Goal: Book appointment/travel/reservation

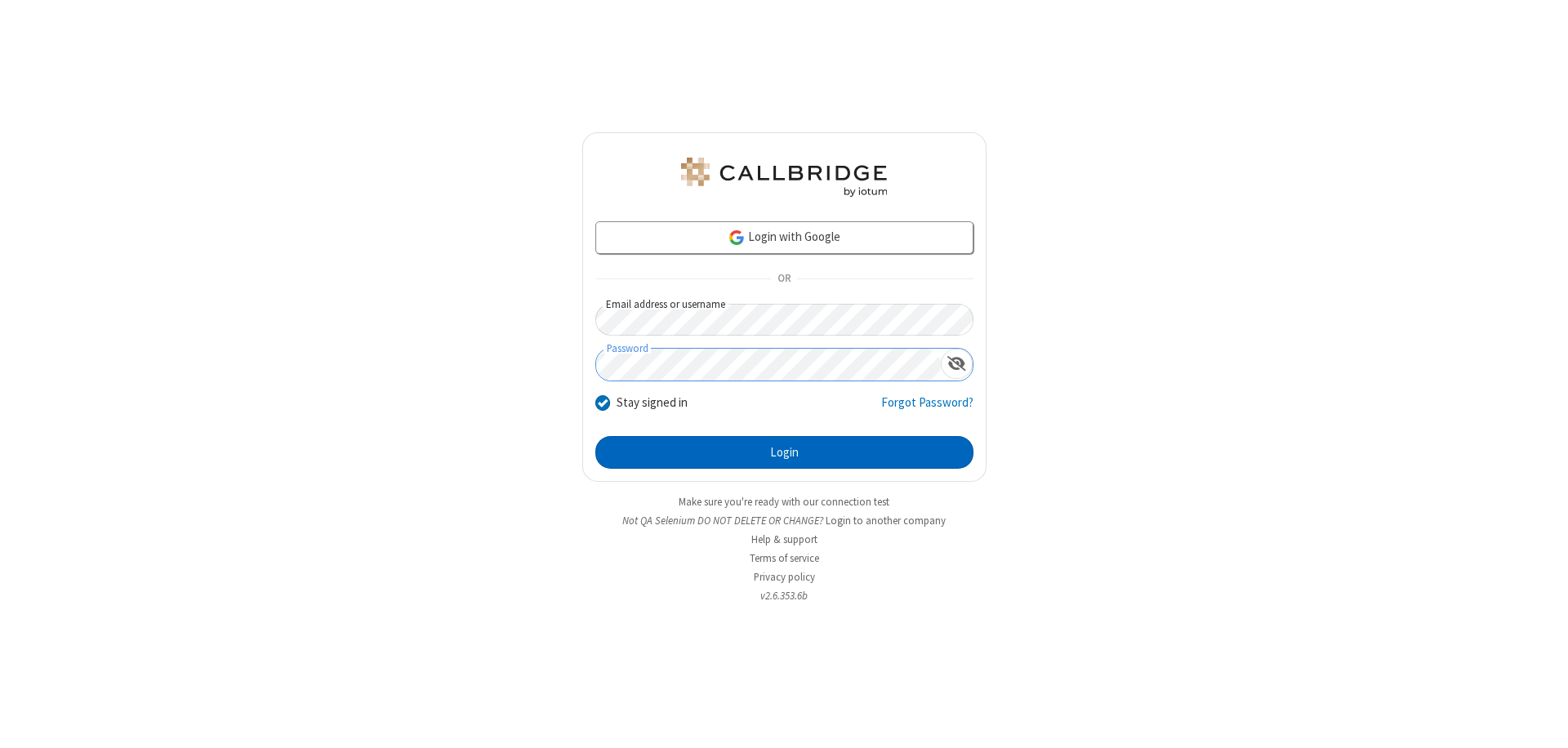
click at [784, 453] on button "Login" at bounding box center [784, 452] width 378 height 32
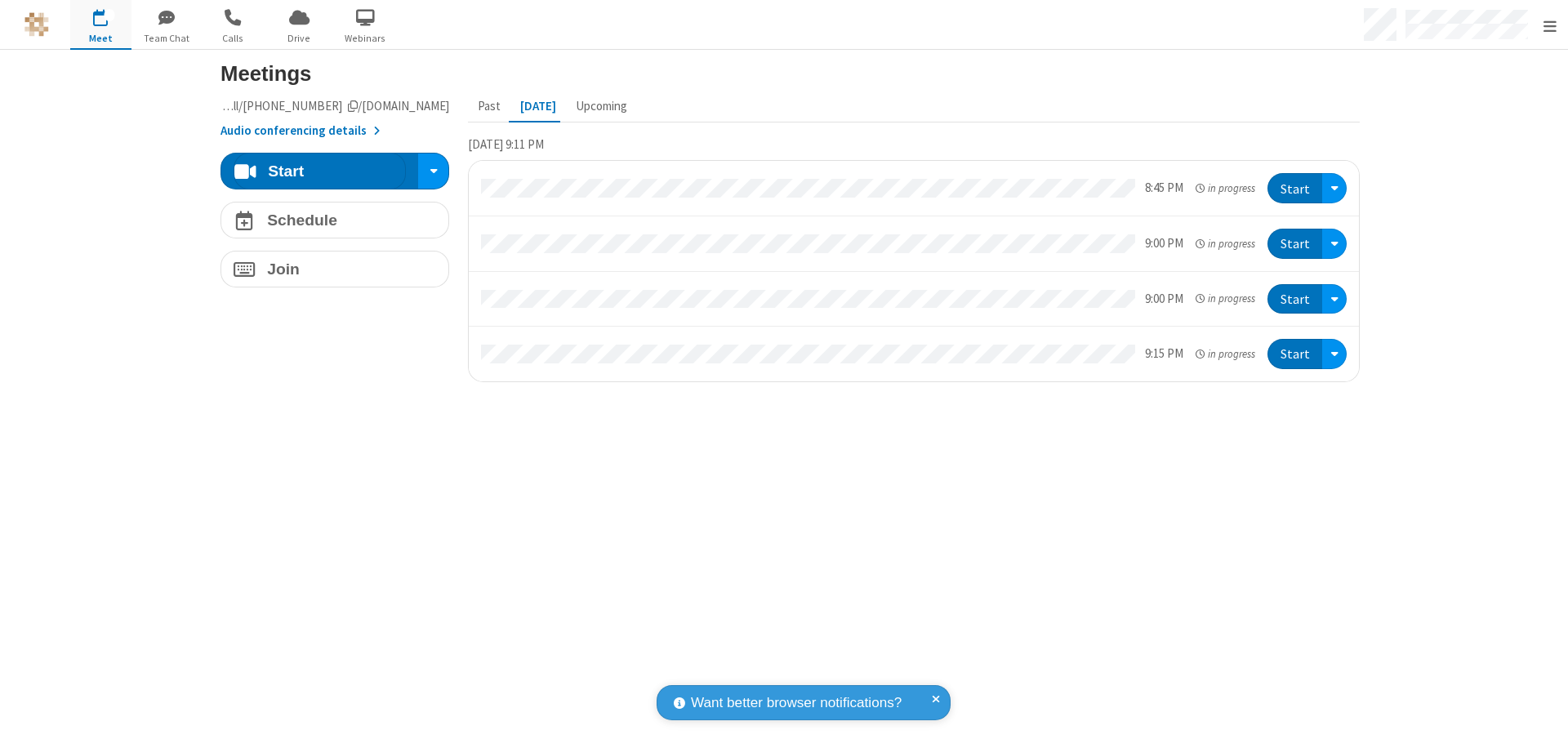
click at [1549, 26] on span "Open menu" at bounding box center [1550, 26] width 13 height 16
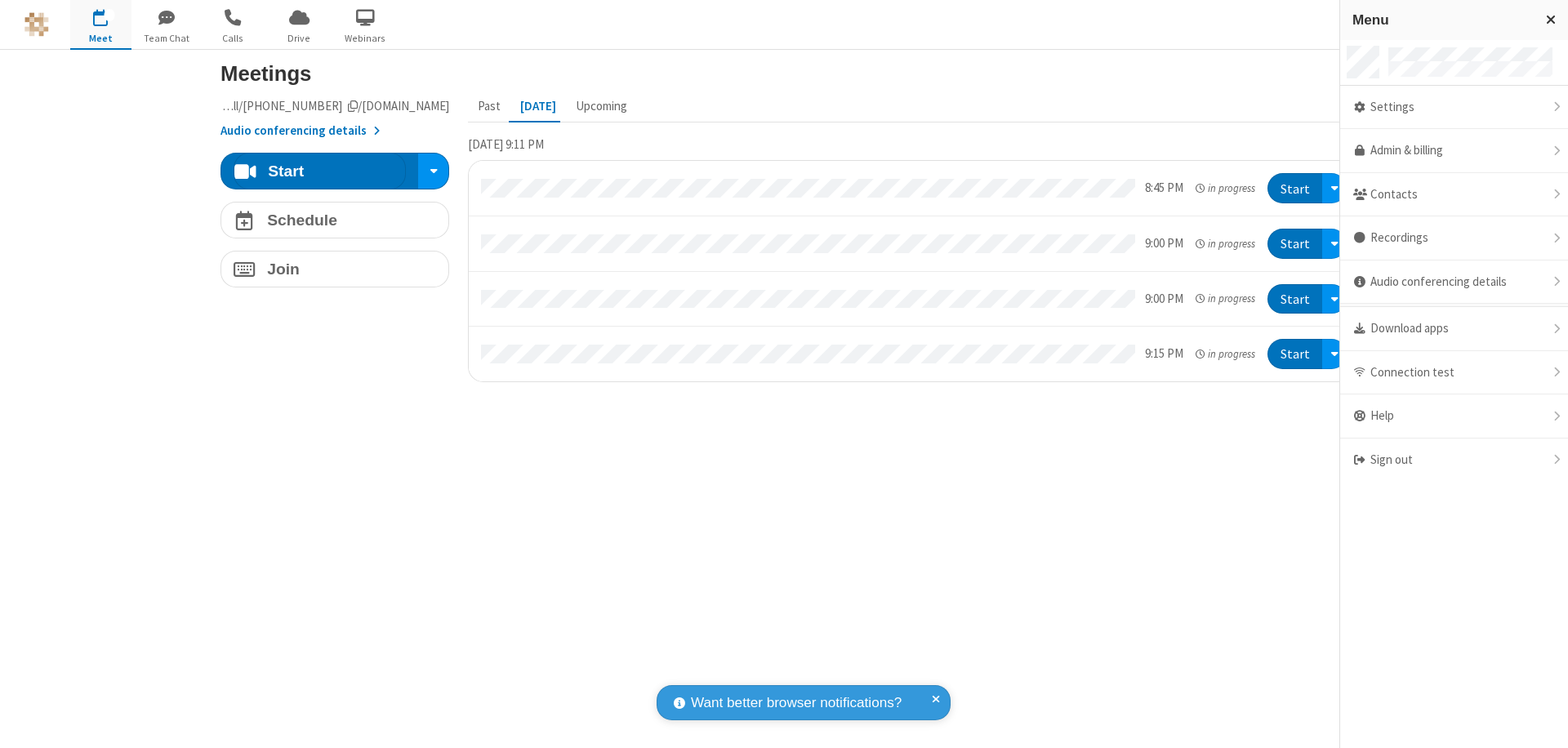
click at [100, 25] on span "button" at bounding box center [101, 16] width 61 height 28
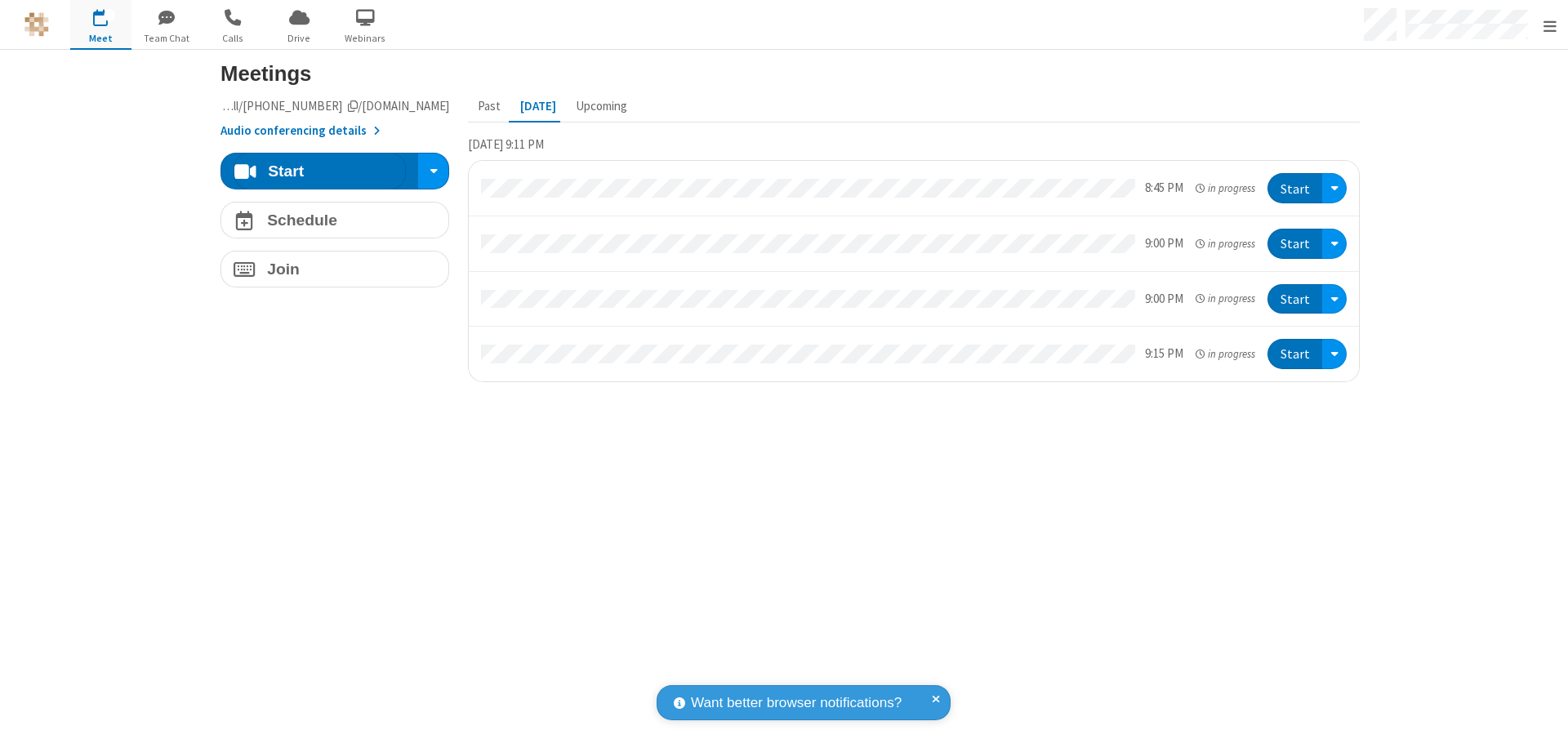
click at [100, 25] on span "button" at bounding box center [101, 16] width 61 height 28
click at [328, 219] on h4 "Schedule" at bounding box center [302, 220] width 71 height 15
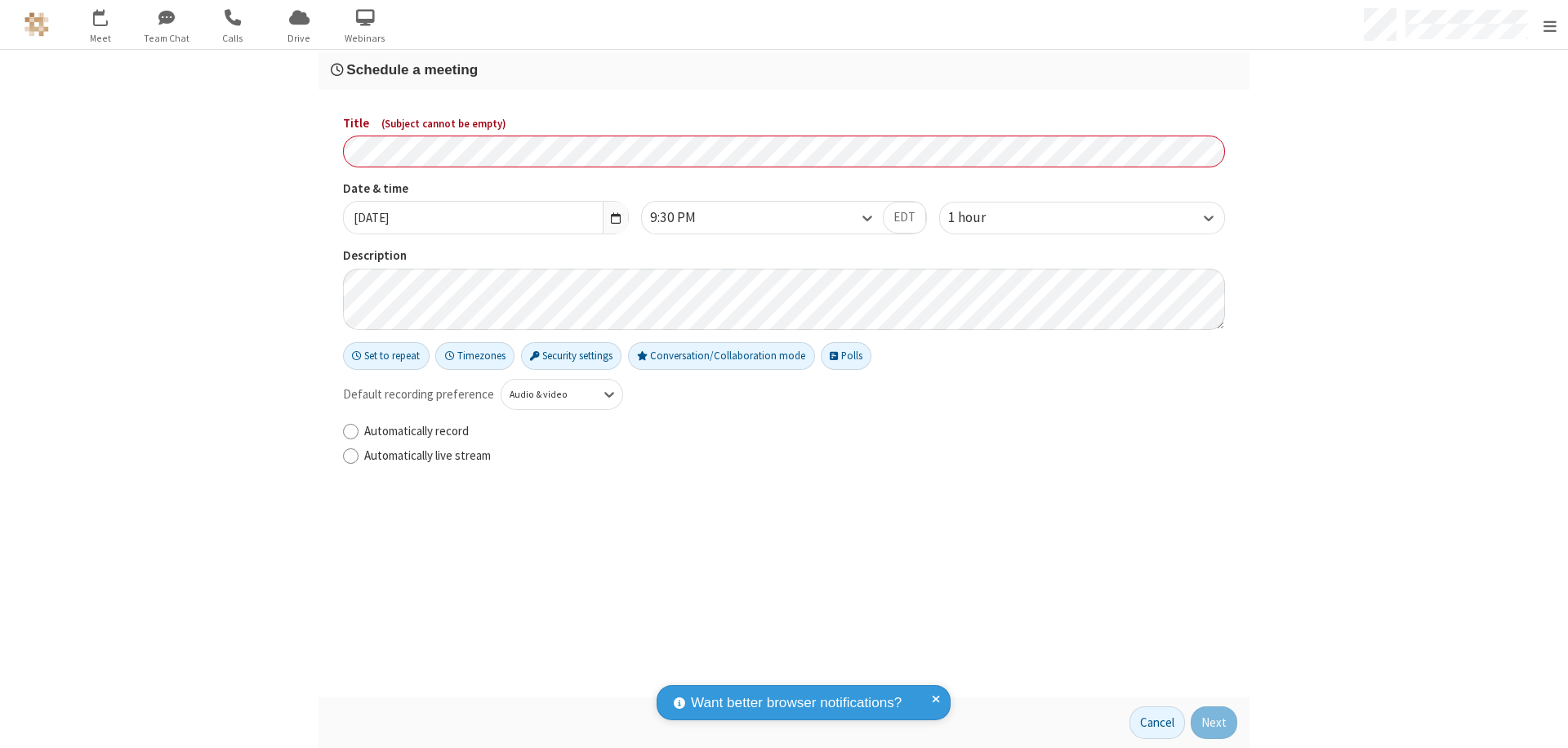
click at [778, 70] on h3 "Schedule a meeting" at bounding box center [784, 70] width 906 height 15
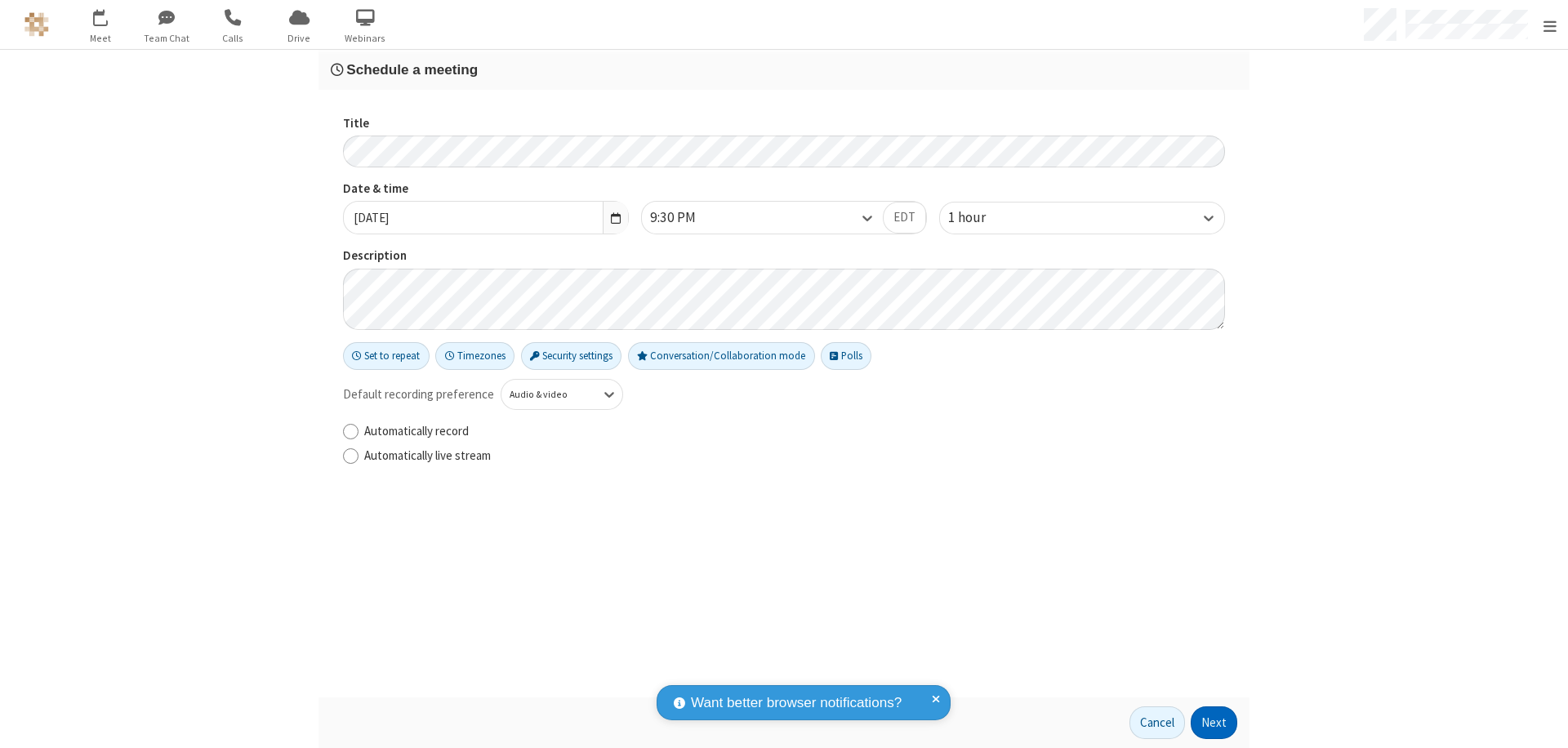
click at [1209, 722] on button "Next" at bounding box center [1213, 722] width 47 height 32
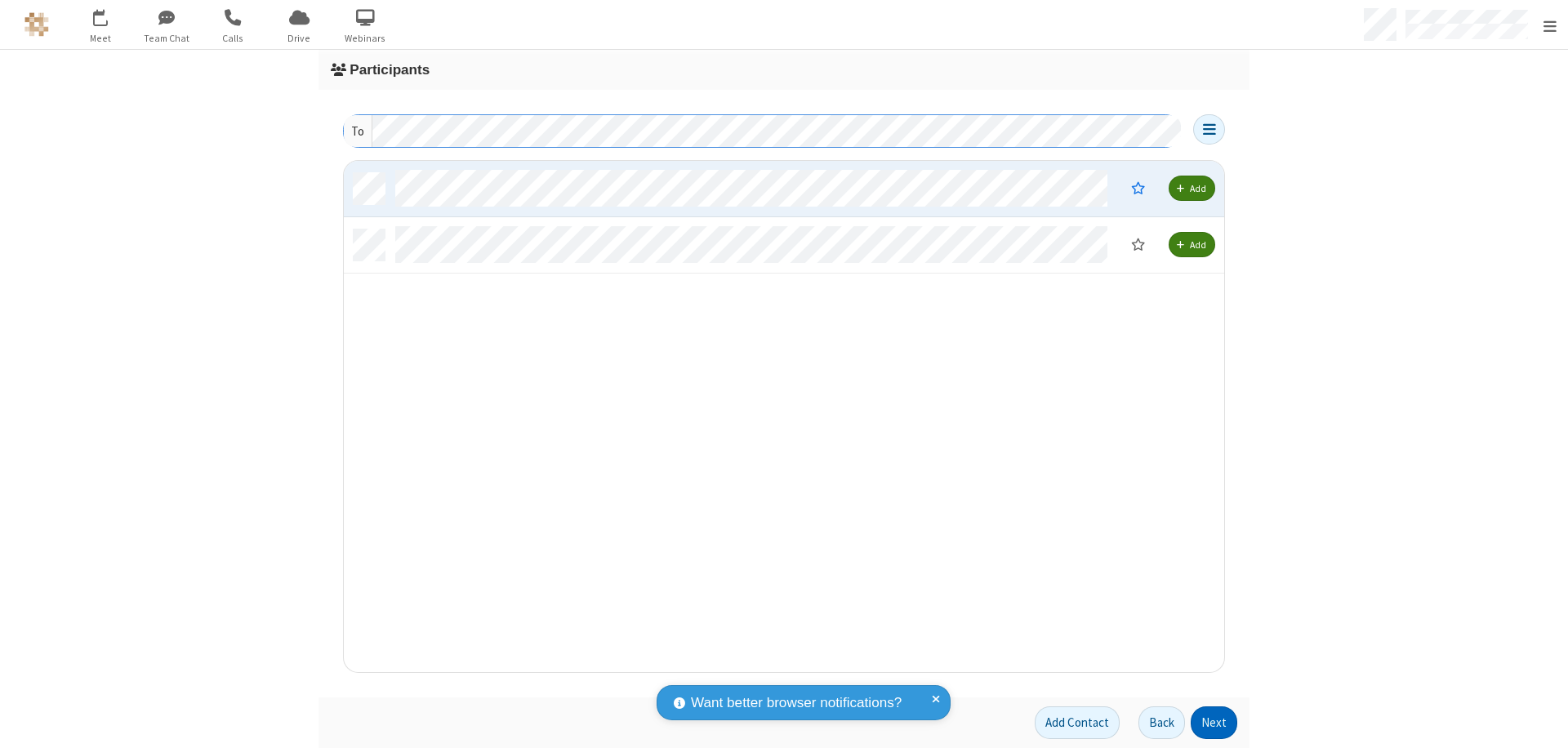
click at [1209, 722] on button "Next" at bounding box center [1213, 722] width 47 height 32
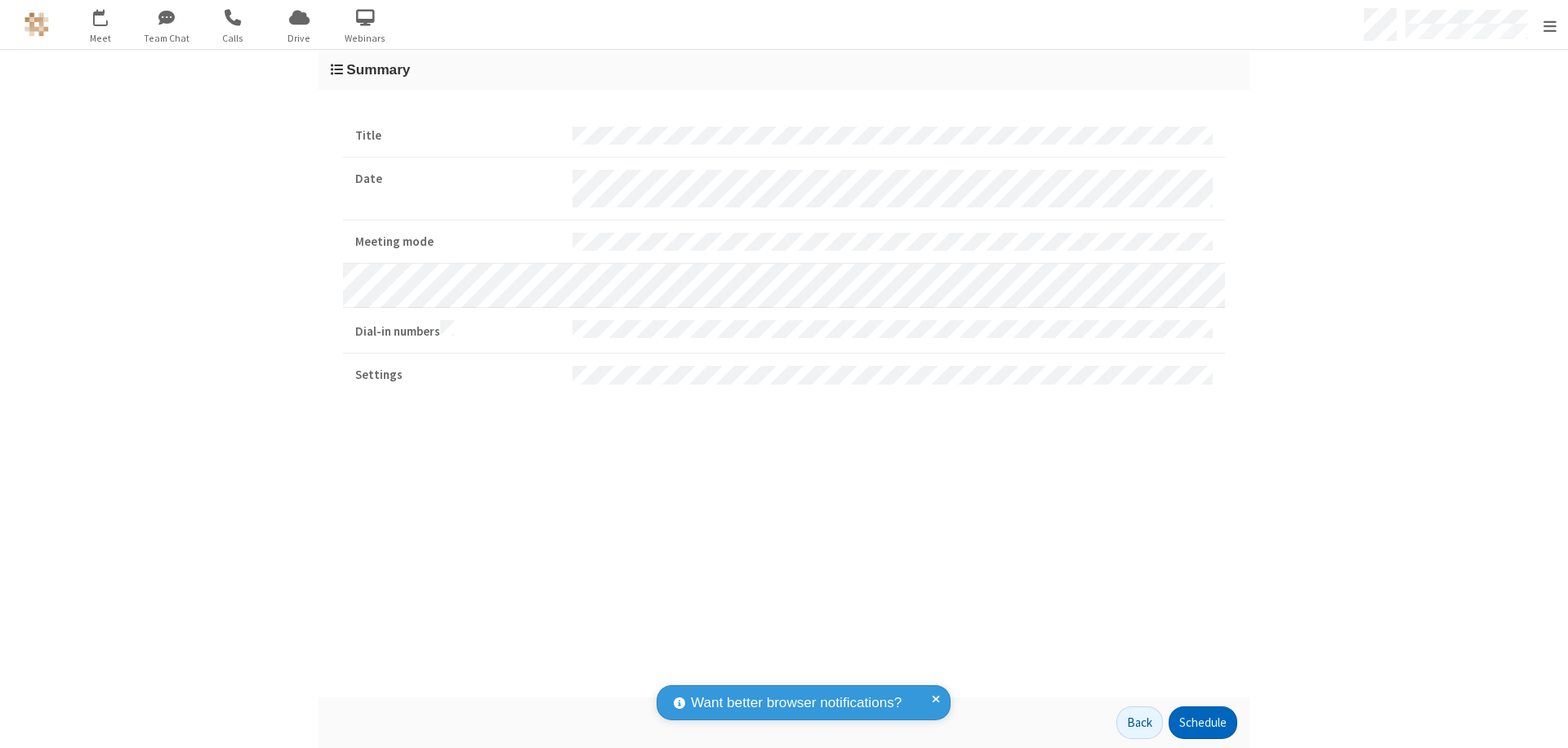
click at [1196, 722] on button "Schedule" at bounding box center [1203, 722] width 69 height 32
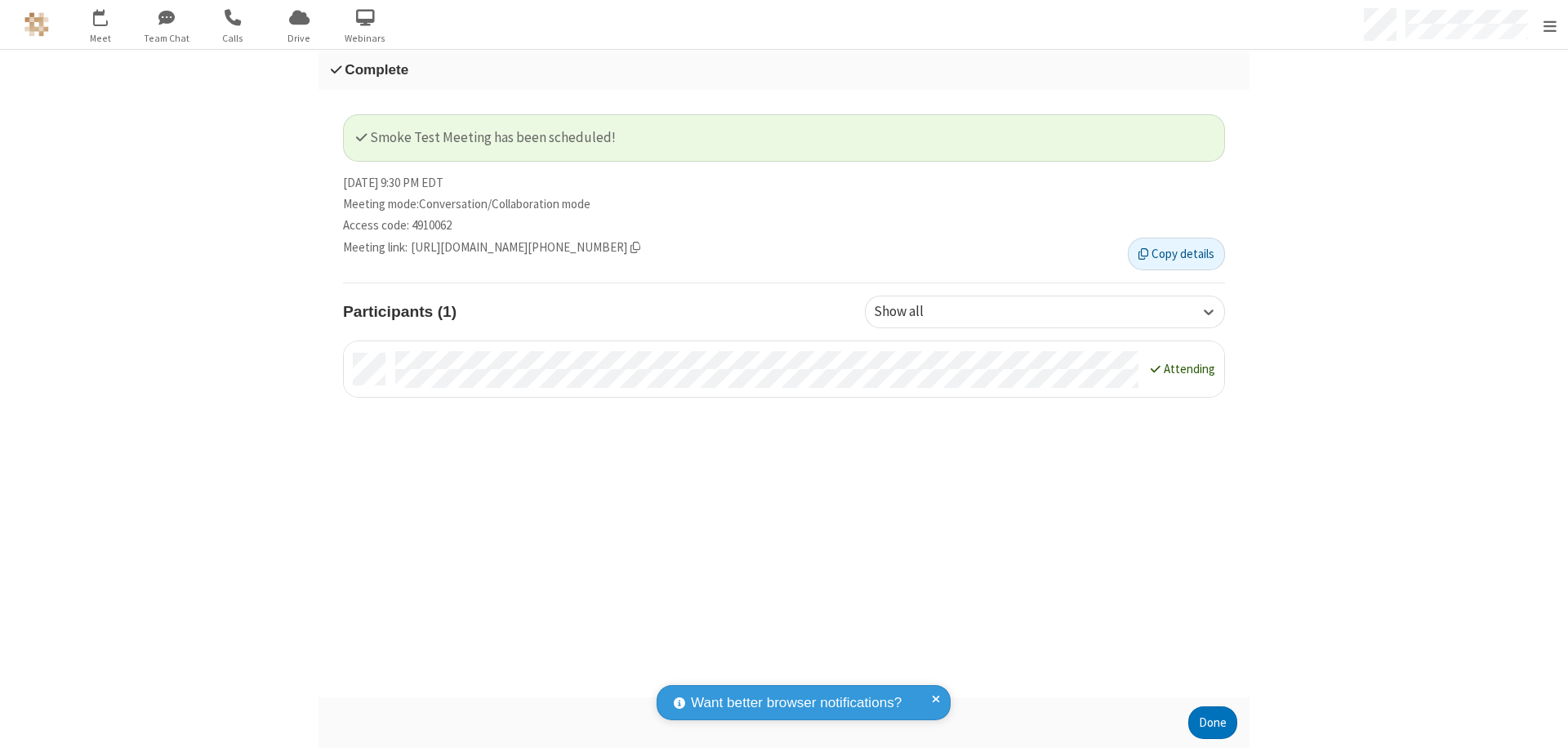
click at [1207, 722] on button "Done" at bounding box center [1212, 722] width 49 height 32
